Goal: Task Accomplishment & Management: Complete application form

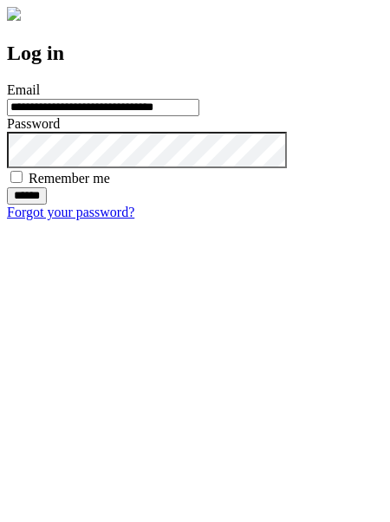
type input "**********"
click at [47, 205] on input "******" at bounding box center [27, 195] width 40 height 17
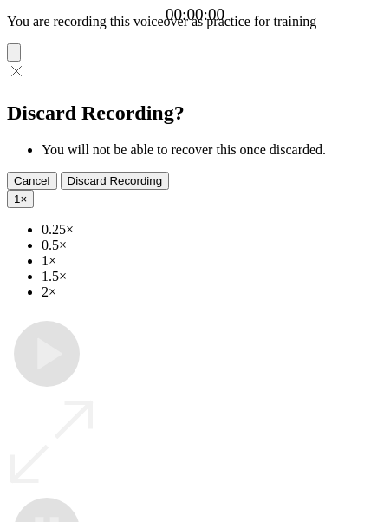
type input "**********"
